Goal: Complete application form

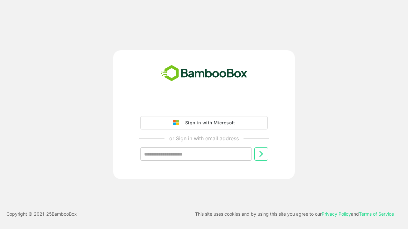
type input "**********"
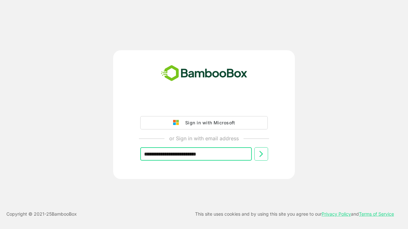
click at [261, 154] on icon at bounding box center [261, 154] width 8 height 8
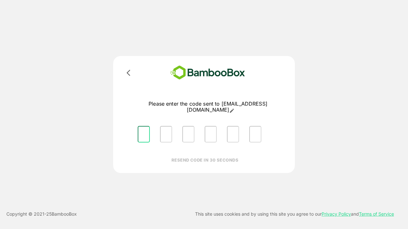
type input "*"
